Goal: Task Accomplishment & Management: Use online tool/utility

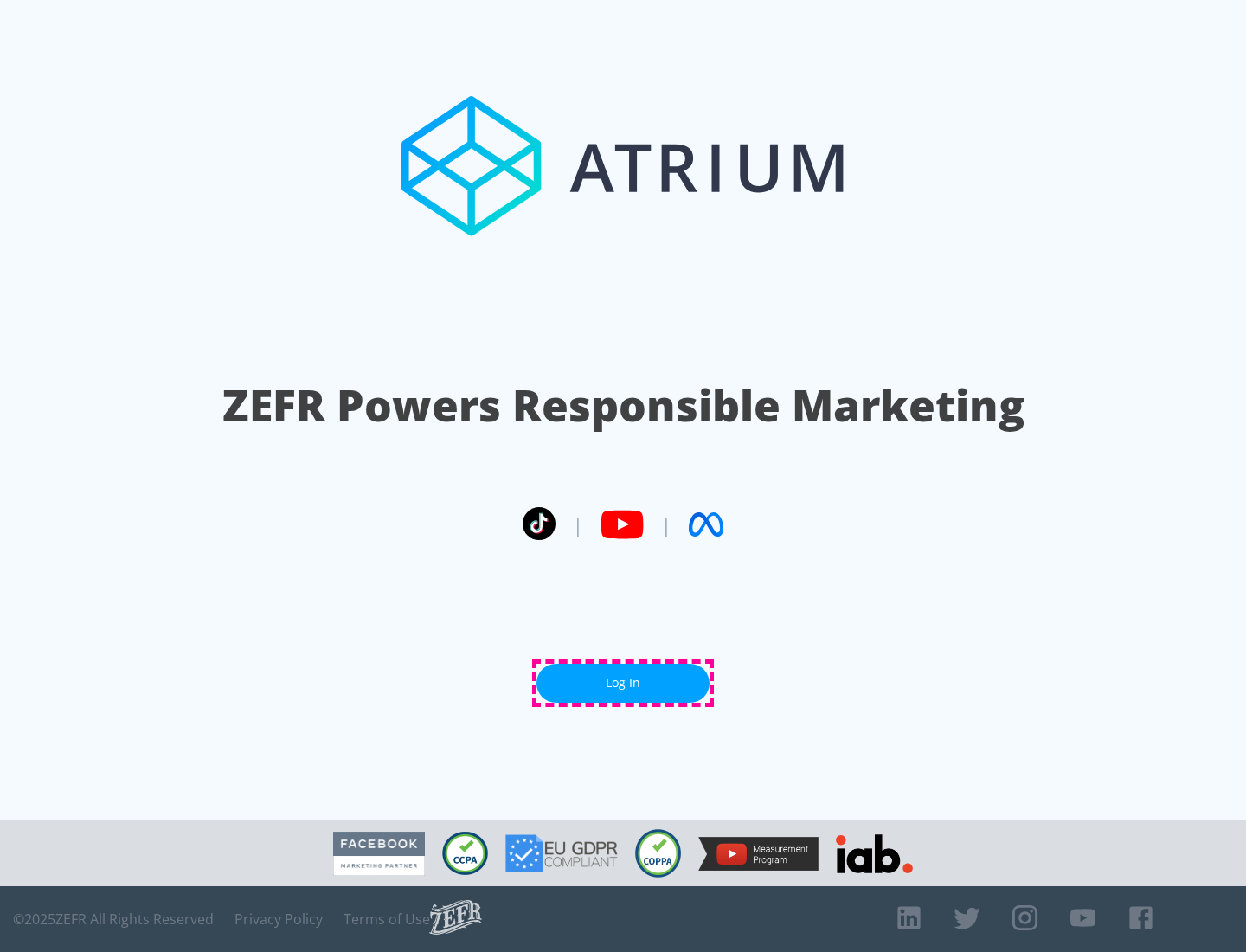
click at [623, 683] on link "Log In" at bounding box center [622, 683] width 173 height 39
